Goal: Communication & Community: Ask a question

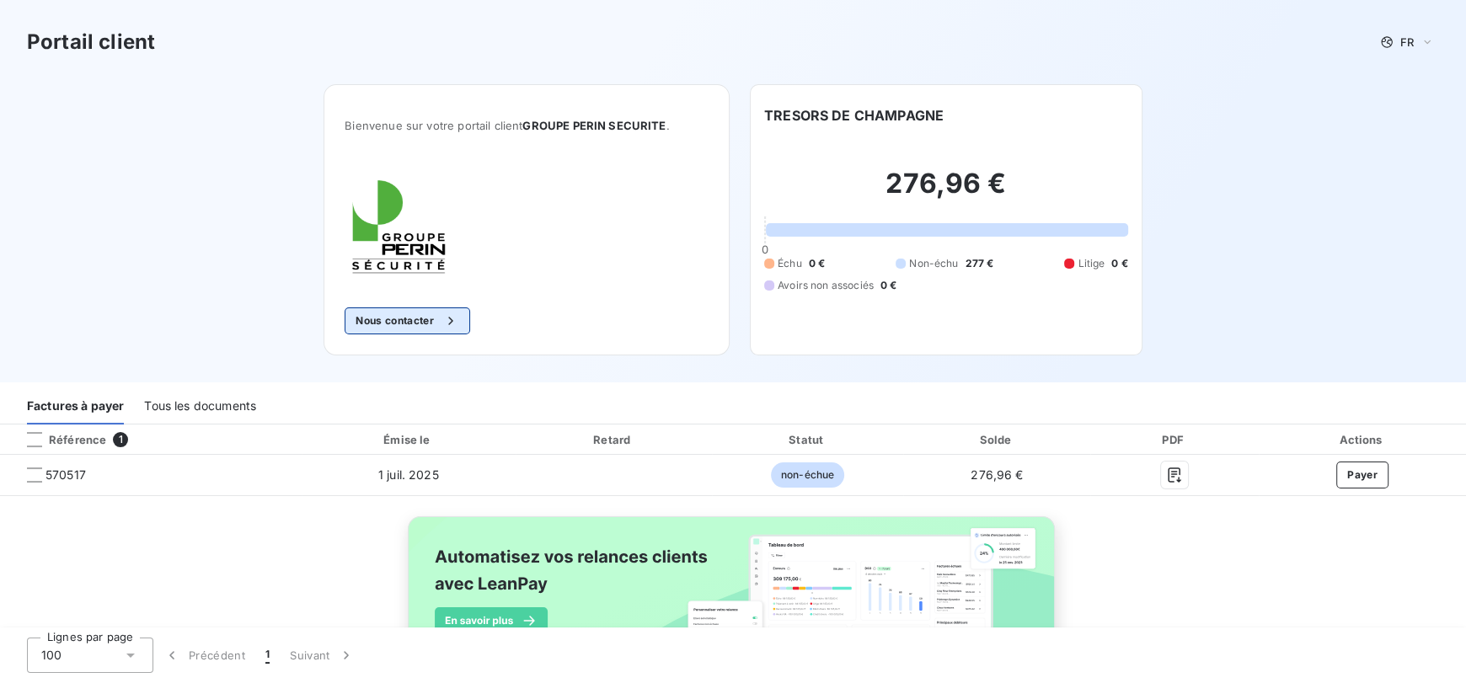
click at [434, 319] on div "button" at bounding box center [446, 320] width 25 height 17
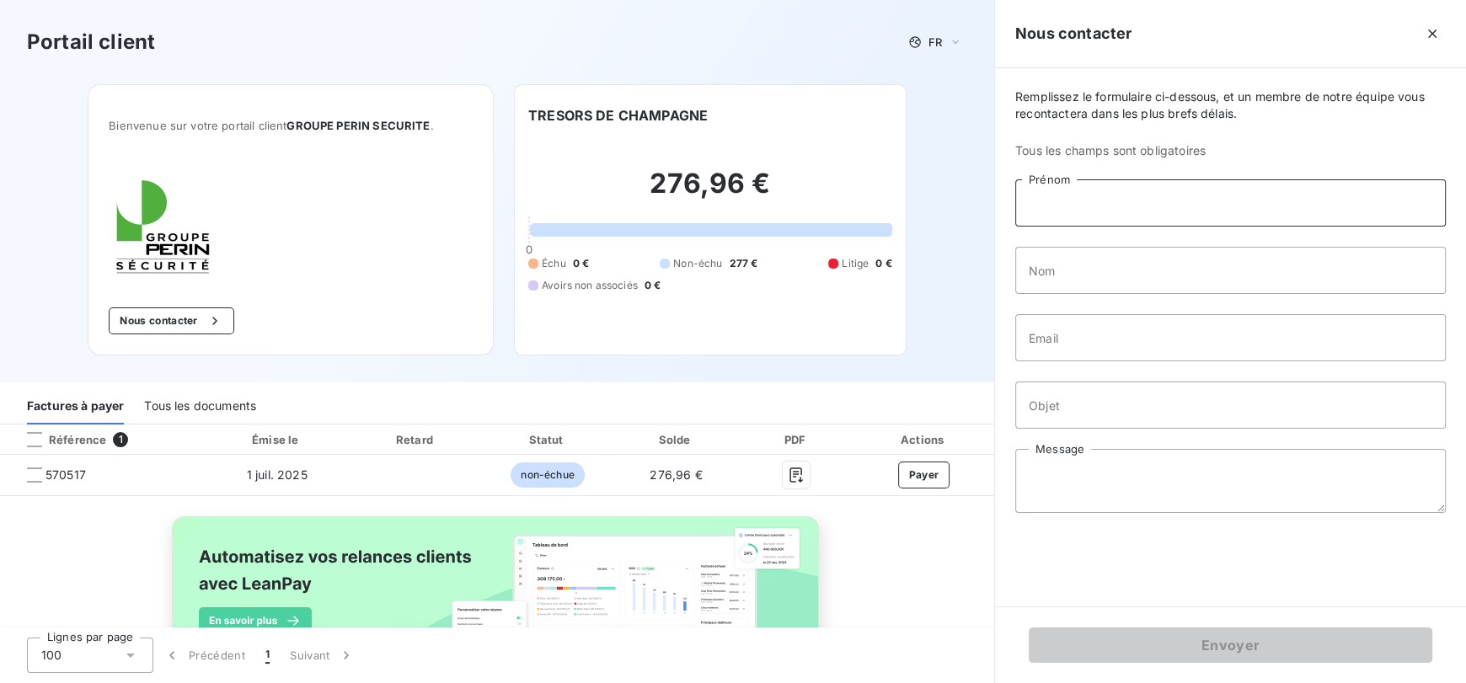
click at [1073, 198] on input "Prénom" at bounding box center [1230, 202] width 430 height 47
click at [1124, 196] on input "Prénom" at bounding box center [1230, 202] width 430 height 47
click at [1034, 240] on div "Remplissez le formulaire ci-dessous, et un membre de notre équipe vous recontac…" at bounding box center [1230, 337] width 471 height 538
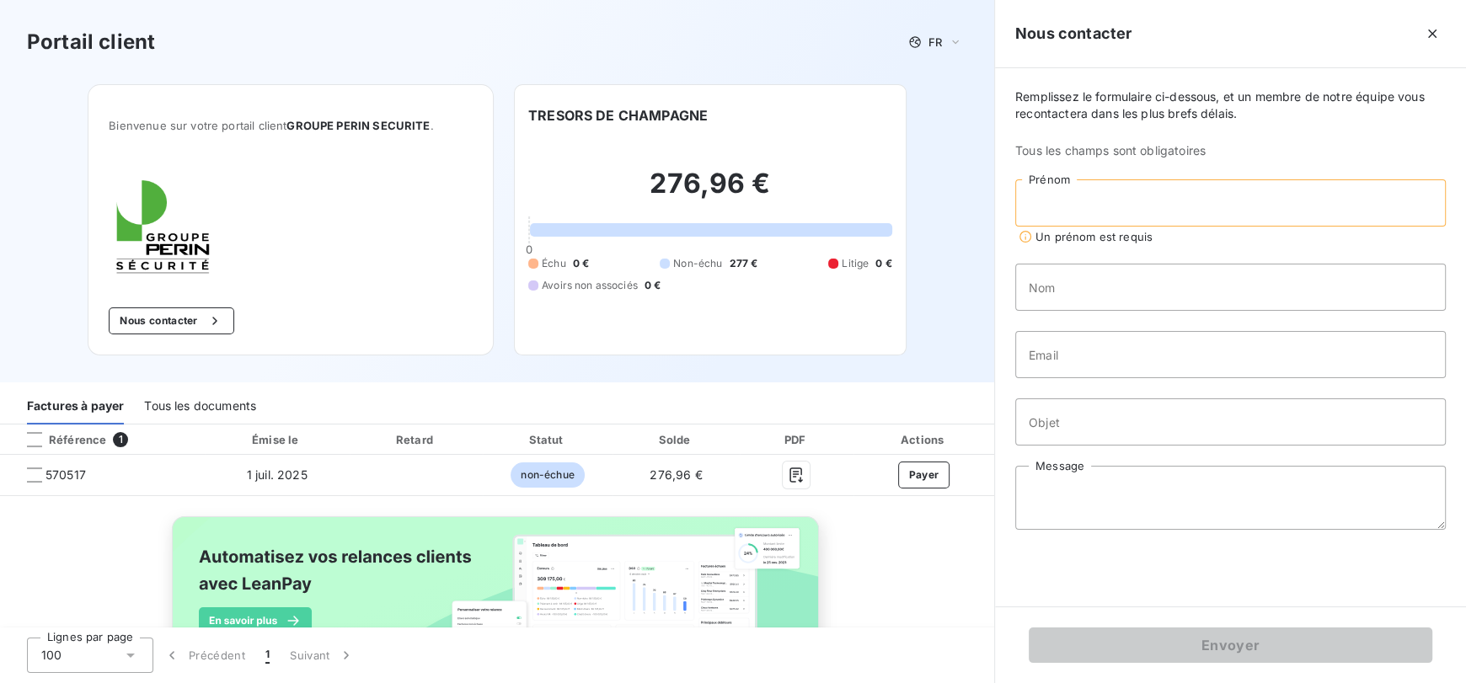
click at [1080, 202] on input "Prénom" at bounding box center [1230, 202] width 430 height 47
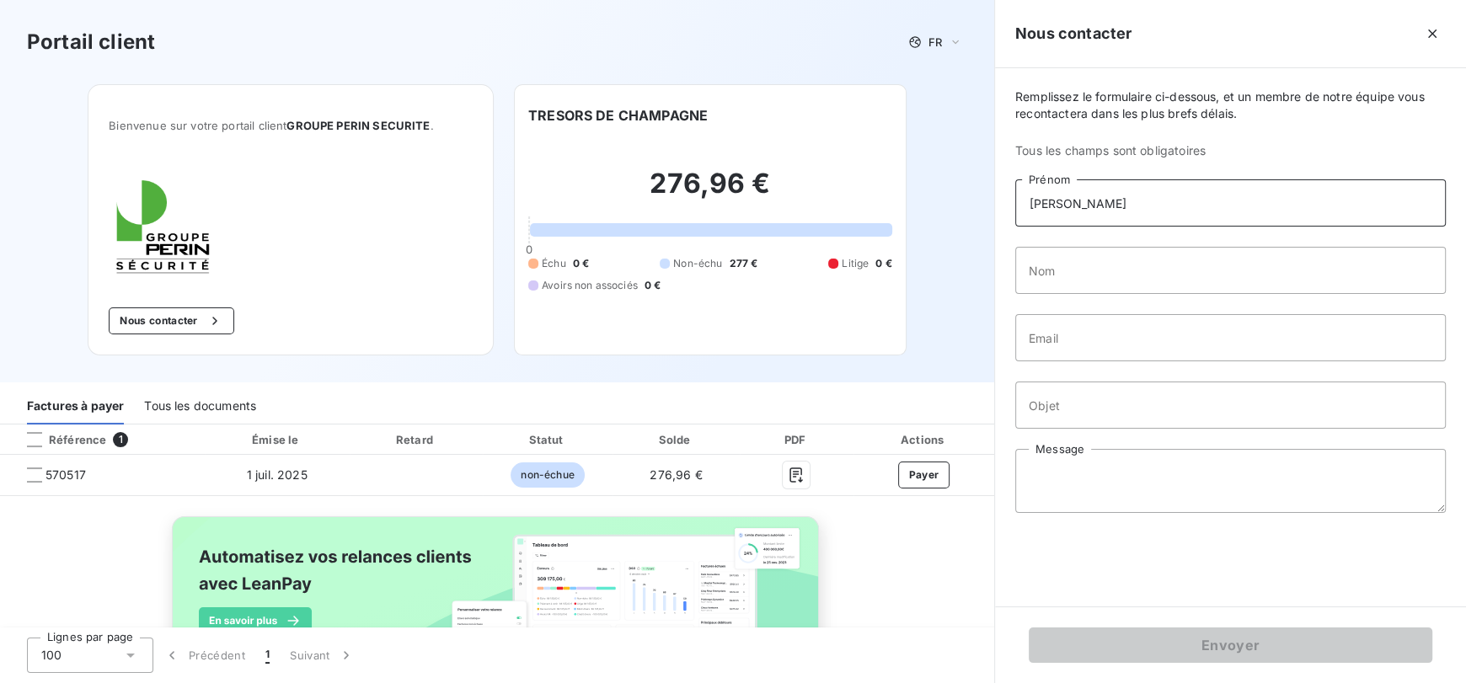
type input "[PERSON_NAME]"
click at [1064, 276] on input "Nom" at bounding box center [1230, 270] width 430 height 47
type input "[PERSON_NAME]"
click at [1108, 343] on input "Email" at bounding box center [1230, 337] width 430 height 47
type input "[EMAIL_ADDRESS][DOMAIN_NAME]"
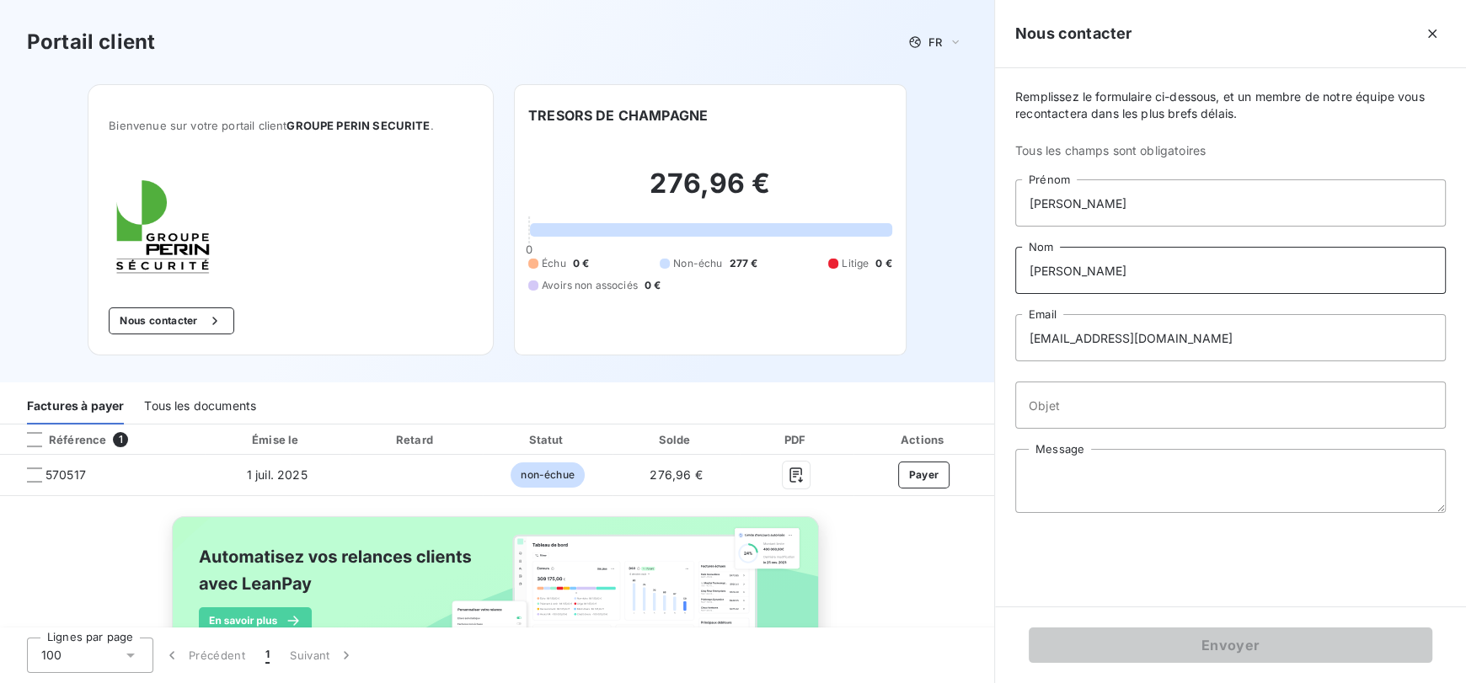
click at [1295, 264] on input "[PERSON_NAME]" at bounding box center [1230, 270] width 430 height 47
click at [1281, 340] on input "[EMAIL_ADDRESS][DOMAIN_NAME]" at bounding box center [1230, 337] width 430 height 47
click at [1149, 402] on input "Objet" at bounding box center [1230, 405] width 430 height 47
type input "Création MDP de sécurité"
click at [1133, 470] on textarea "Message" at bounding box center [1230, 481] width 430 height 64
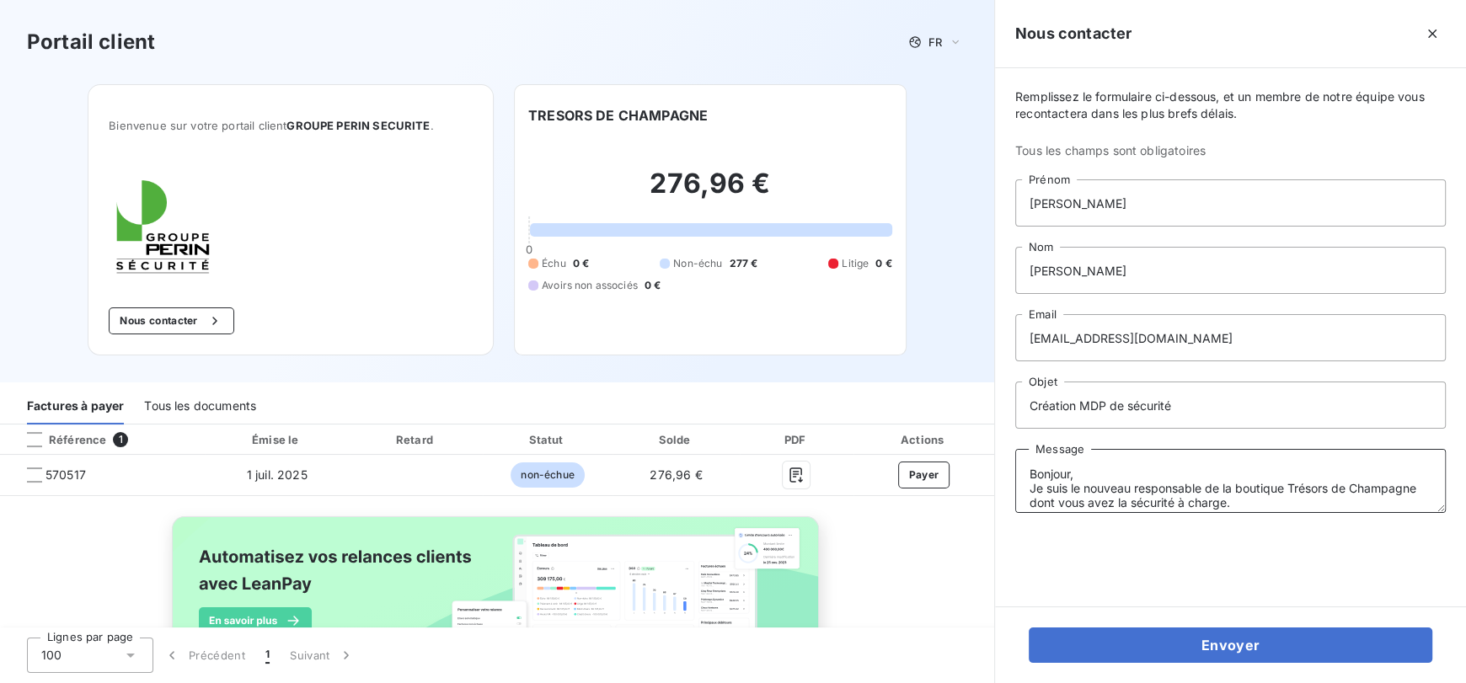
scroll to position [12, 0]
click at [1099, 463] on textarea "Bonjour, Je suis le nouveau responsable de la boutique Trésors de Champagne don…" at bounding box center [1230, 481] width 430 height 64
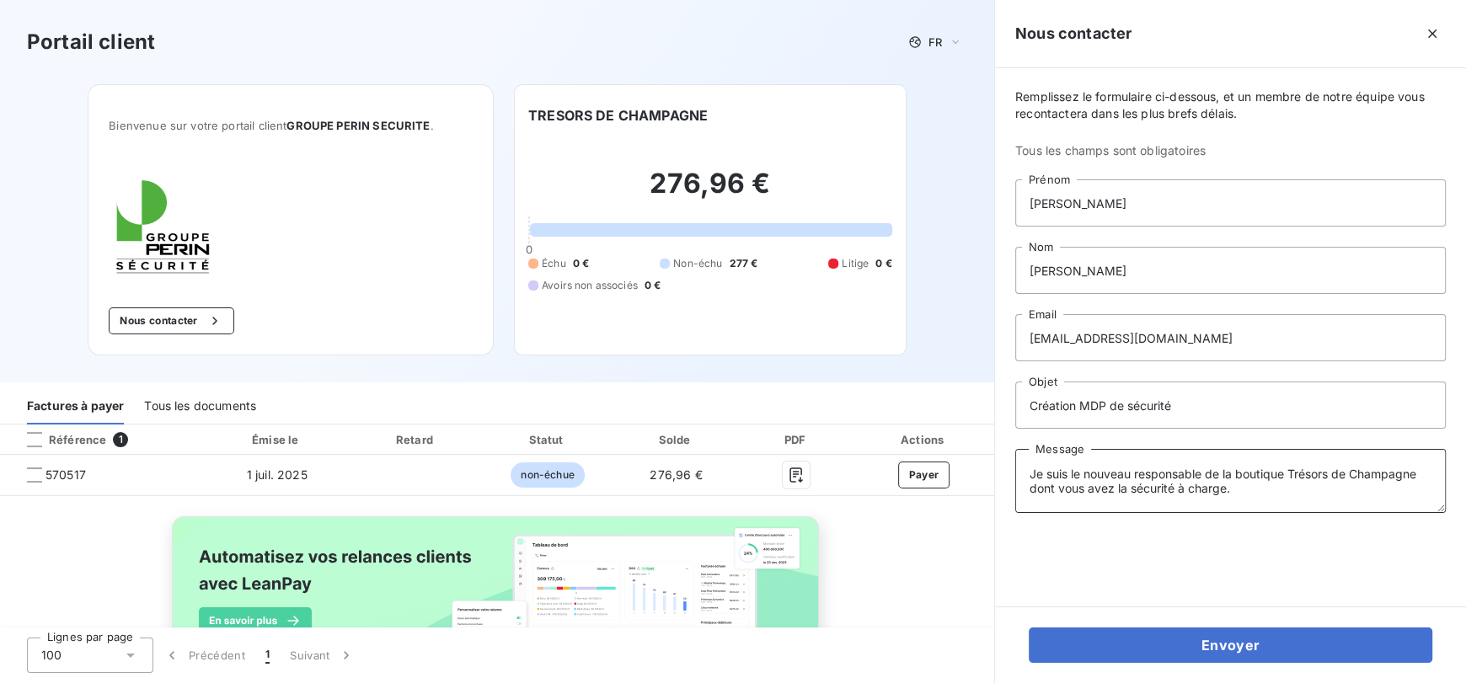
click at [1313, 475] on textarea "Bonjour, Je suis le nouveau responsable de la boutique Trésors de Champagne don…" at bounding box center [1230, 481] width 430 height 64
click at [1136, 492] on textarea "Bonjour, Je suis le nouveau responsable de la boutique Trésors de Champagne don…" at bounding box center [1230, 481] width 430 height 64
click at [1099, 482] on textarea "Bonjour, Je suis le nouveau responsable de la boutique Trésors de Champagne don…" at bounding box center [1230, 481] width 430 height 64
click at [1188, 496] on textarea "Bonjour, Je suis le nouveau responsable de la boutique Trésors de Champagne à […" at bounding box center [1230, 481] width 430 height 64
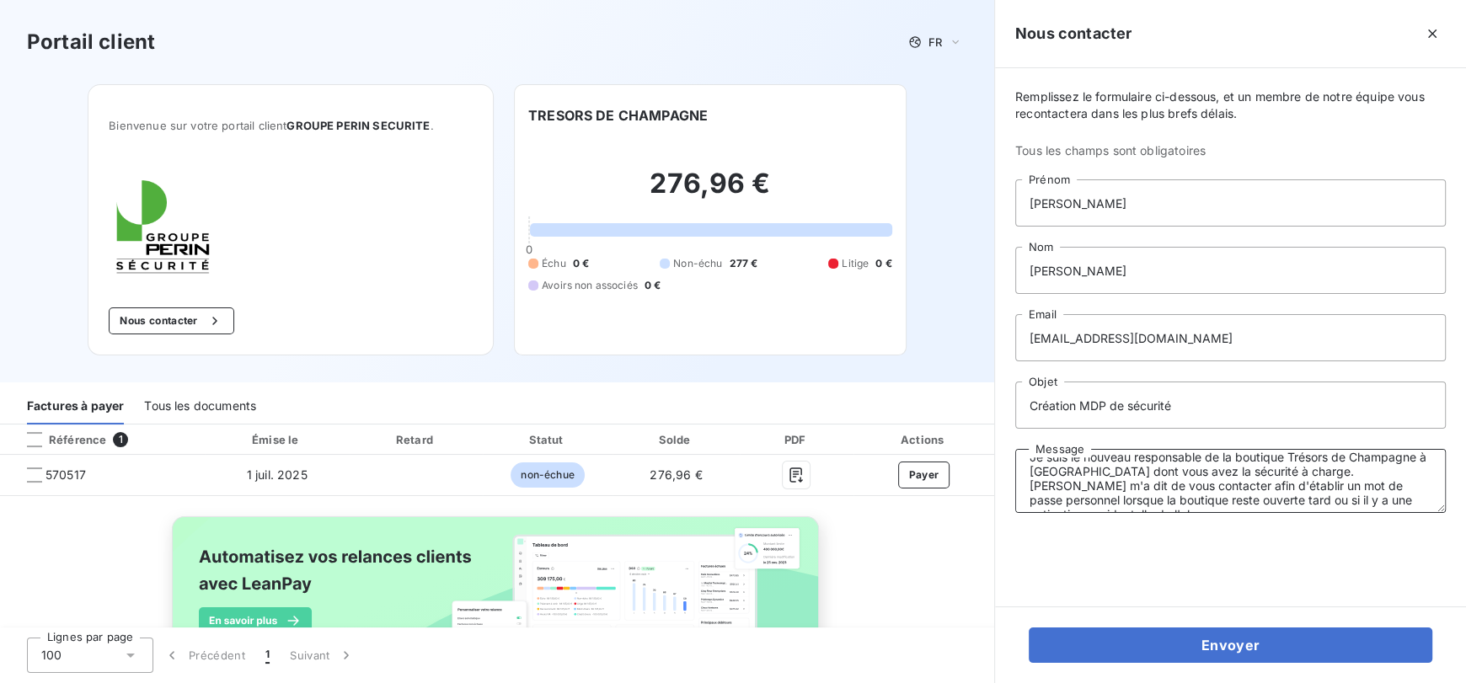
scroll to position [46, 0]
click at [1354, 471] on textarea "Bonjour, Je suis le nouveau responsable de la boutique Trésors de Champagne à […" at bounding box center [1230, 481] width 430 height 64
click at [1268, 486] on textarea "Bonjour, Je suis le nouveau responsable de la boutique Trésors de Champagne à […" at bounding box center [1230, 481] width 430 height 64
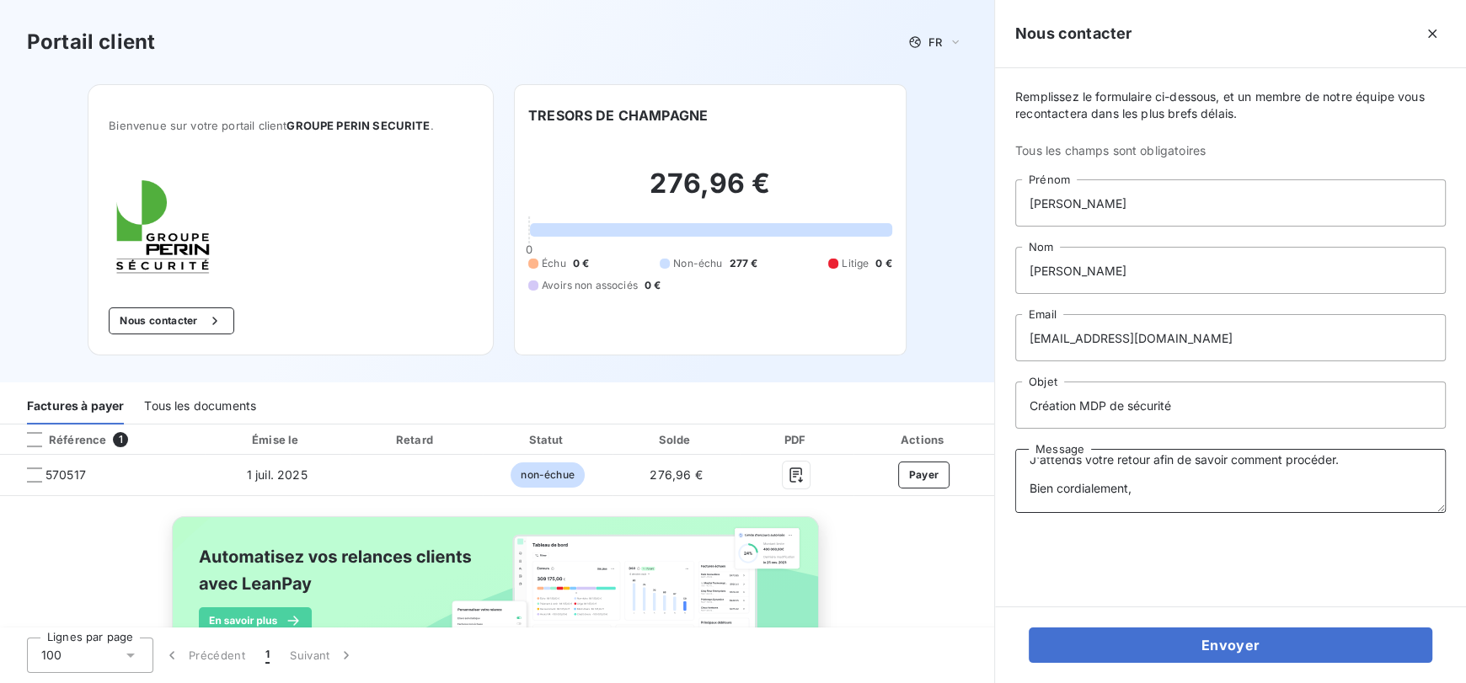
scroll to position [145, 0]
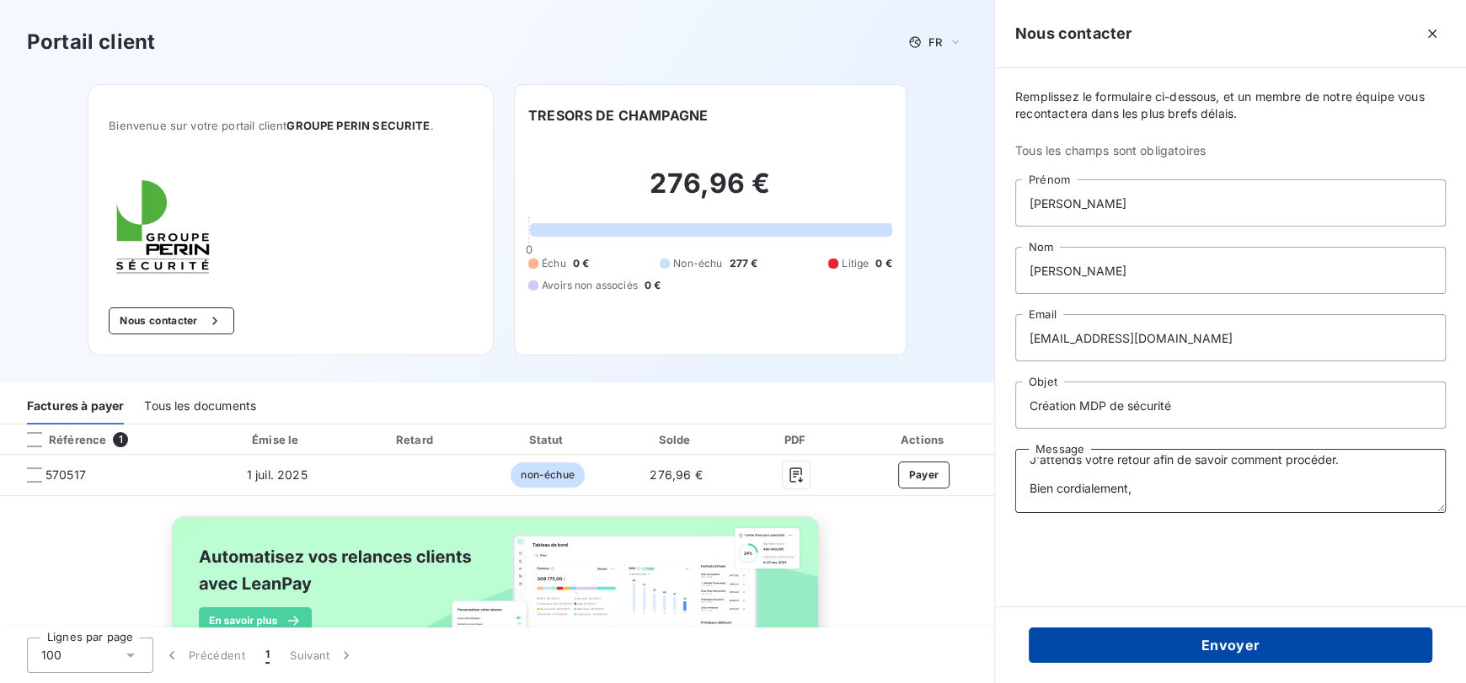
type textarea "Bonjour, Je suis le nouveau responsable de la boutique Trésors de Champagne à […"
click at [1253, 638] on button "Envoyer" at bounding box center [1229, 645] width 403 height 35
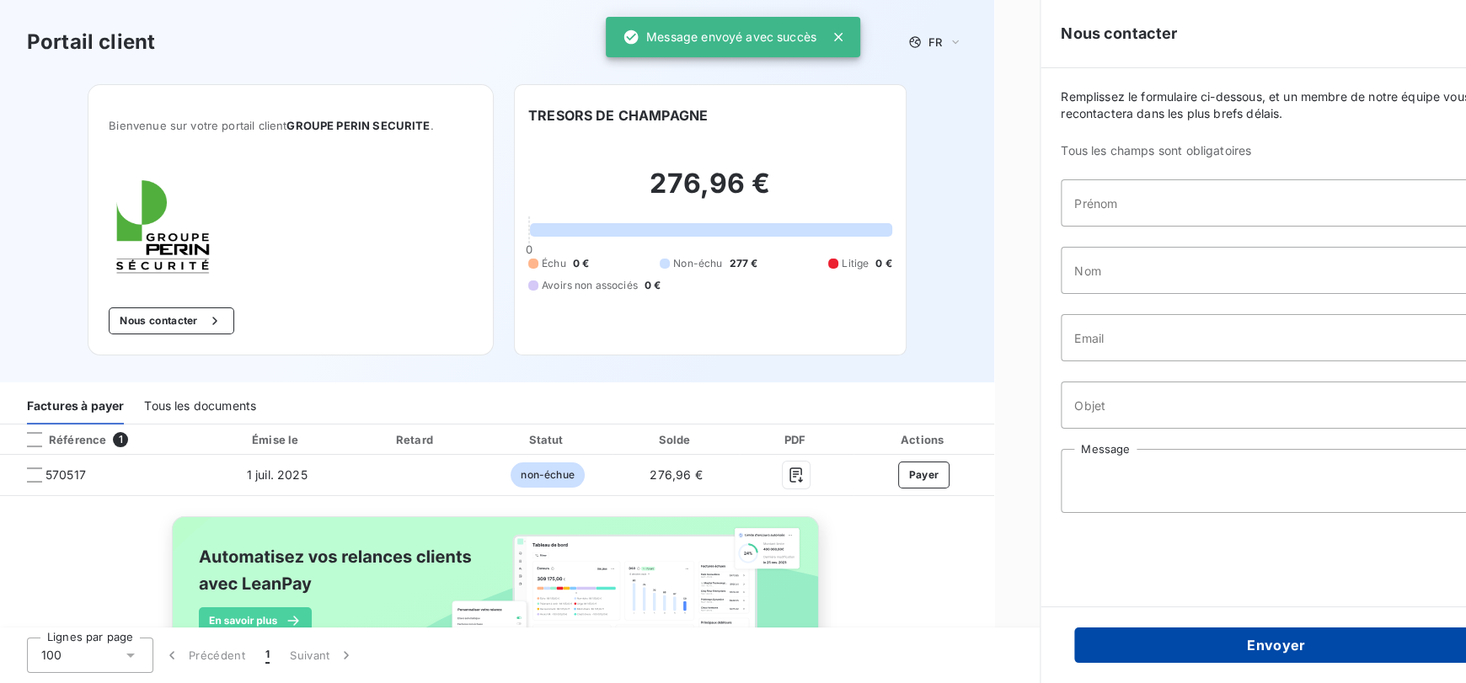
scroll to position [0, 0]
